Goal: Download file/media: Download file/media

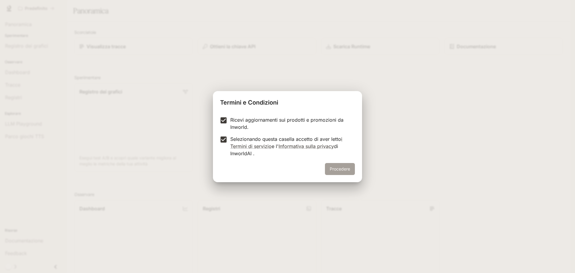
click at [352, 174] on button "Procedere" at bounding box center [340, 169] width 30 height 12
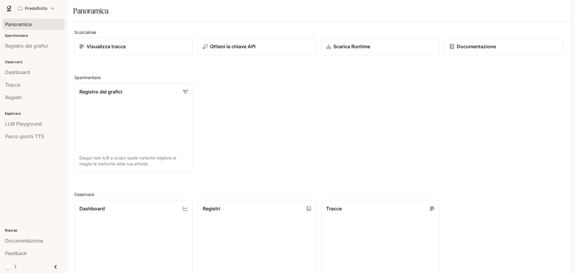
click at [37, 29] on link "Panoramica" at bounding box center [33, 24] width 62 height 11
click at [58, 76] on link "Dashboard" at bounding box center [33, 71] width 62 height 11
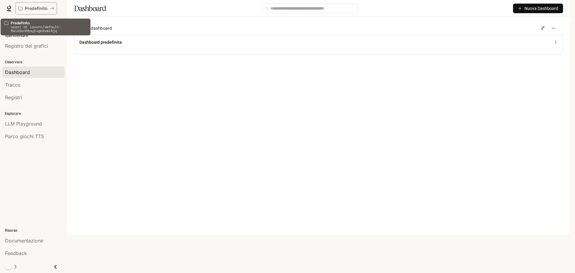
click at [54, 9] on icon "Tutti gli spazi di lavoro" at bounding box center [52, 8] width 4 height 4
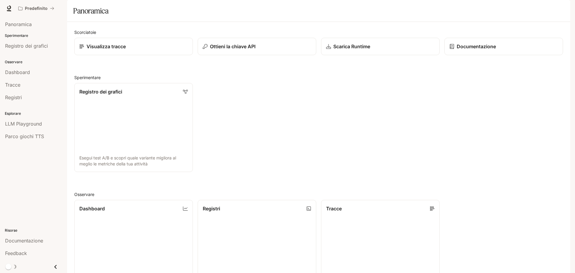
click at [5, 6] on div at bounding box center [9, 8] width 8 height 8
click at [7, 10] on icon at bounding box center [9, 10] width 4 height 1
click at [173, 50] on div "Visualizza tracce" at bounding box center [134, 46] width 110 height 7
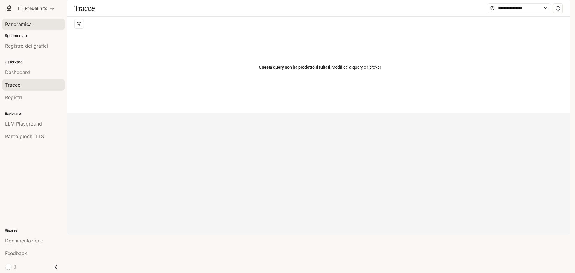
click at [37, 25] on div "Panoramica" at bounding box center [33, 24] width 57 height 7
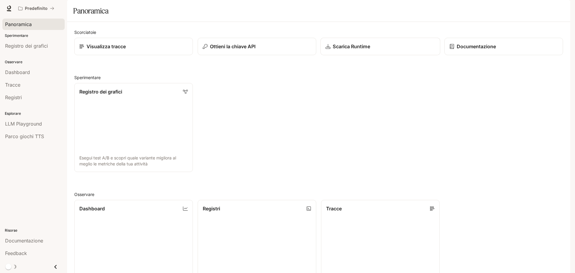
click at [413, 50] on div "Scarica Runtime" at bounding box center [381, 46] width 110 height 7
